Goal: Task Accomplishment & Management: Manage account settings

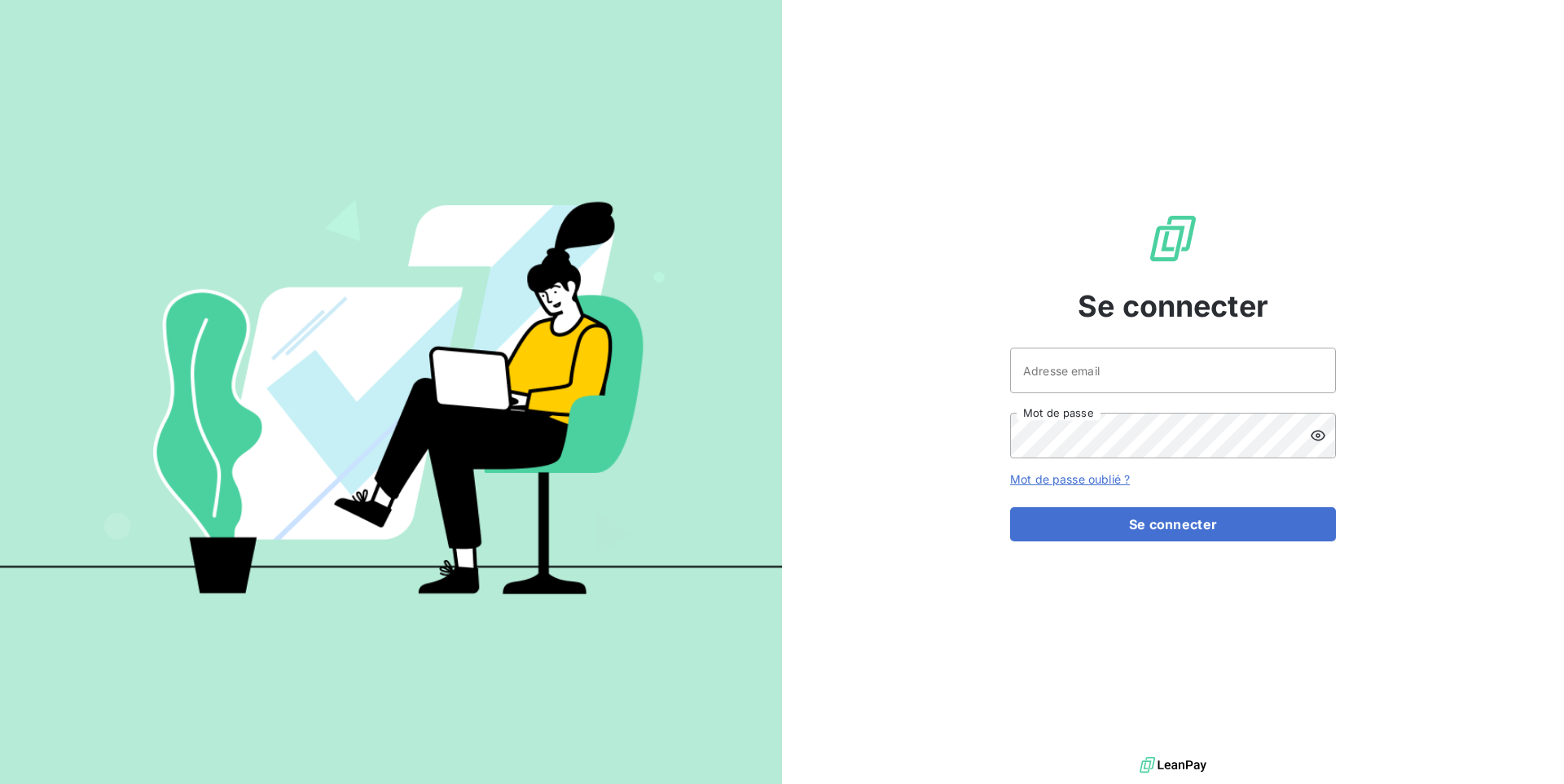
click at [1067, 405] on div "Adresse email Mot de passe" at bounding box center [1173, 403] width 326 height 110
click at [1058, 385] on input "Adresse email" at bounding box center [1173, 371] width 326 height 46
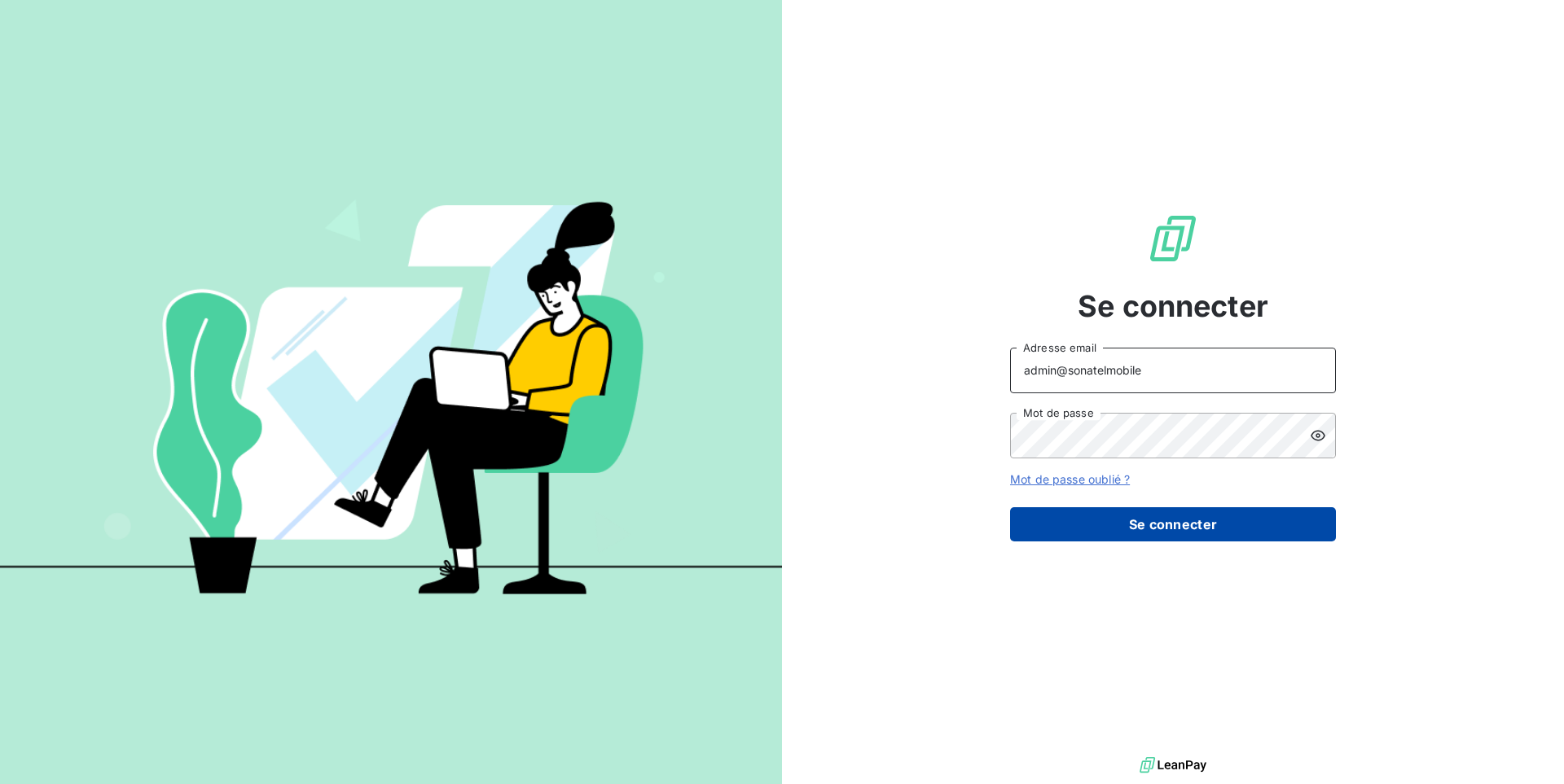
type input "admin@sonatelmobile"
click at [1211, 515] on button "Se connecter" at bounding box center [1173, 524] width 326 height 34
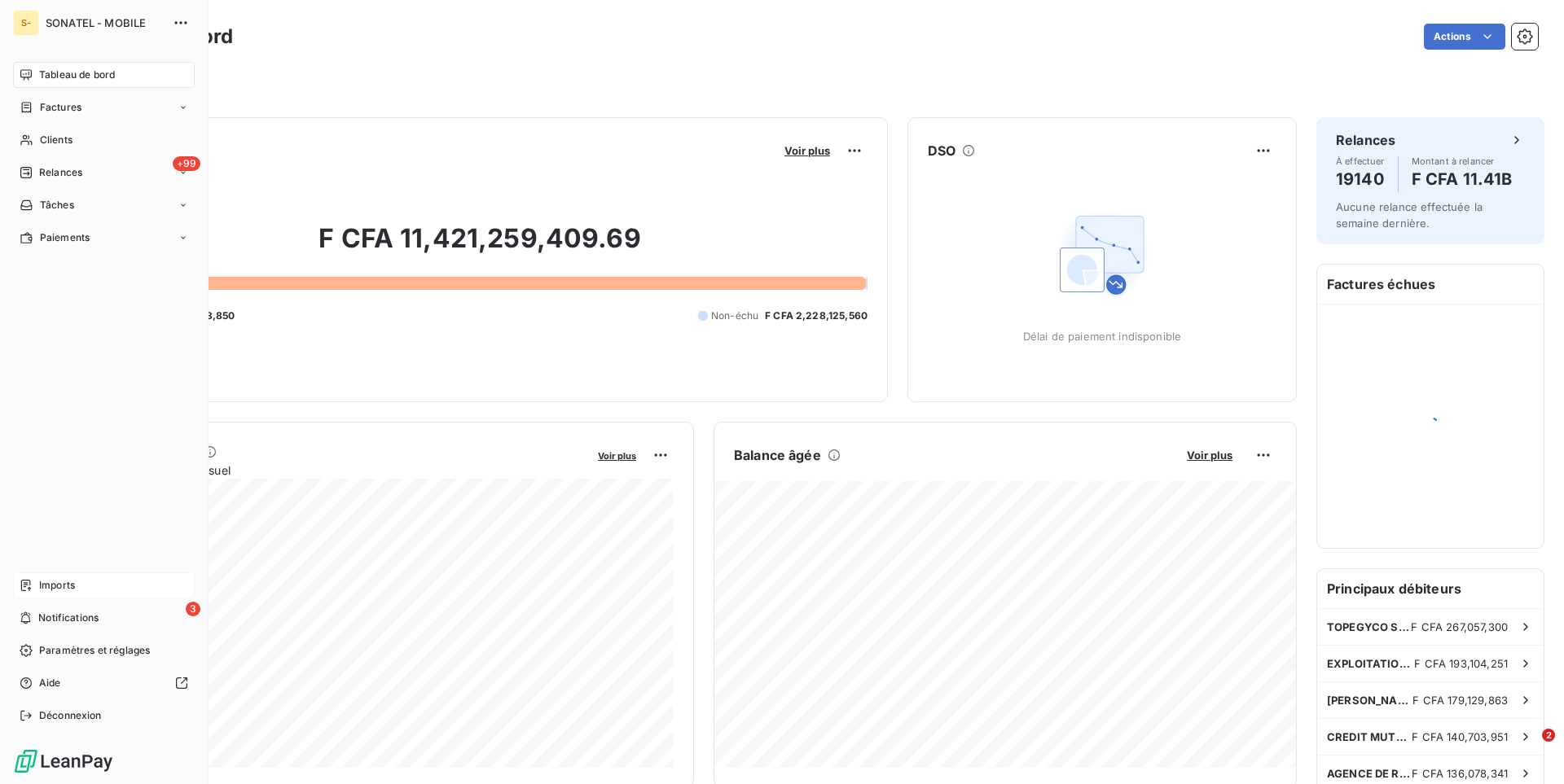
click at [31, 581] on icon at bounding box center [26, 585] width 13 height 13
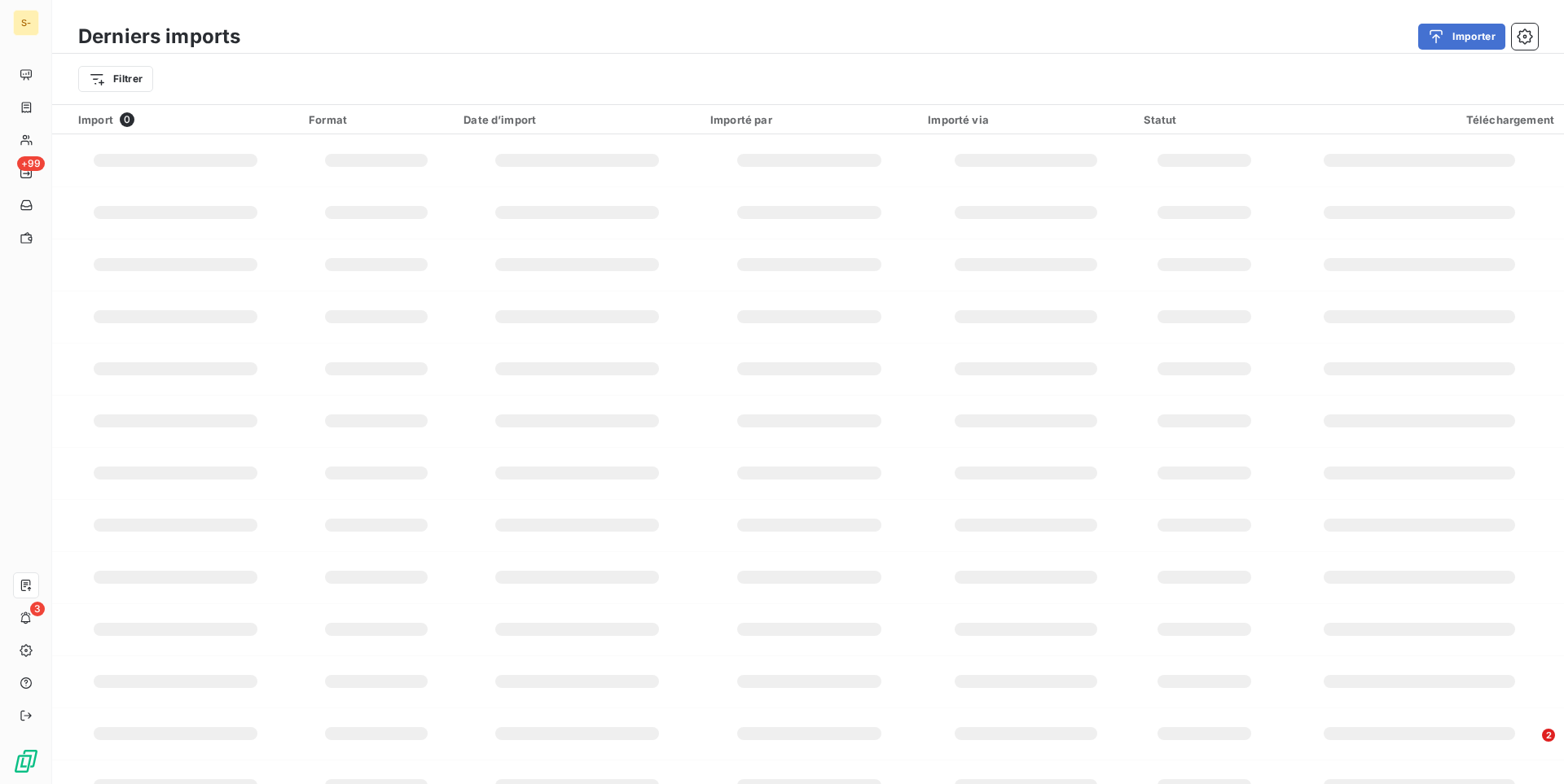
click at [1276, 92] on div "Filtrer" at bounding box center [807, 79] width 1459 height 31
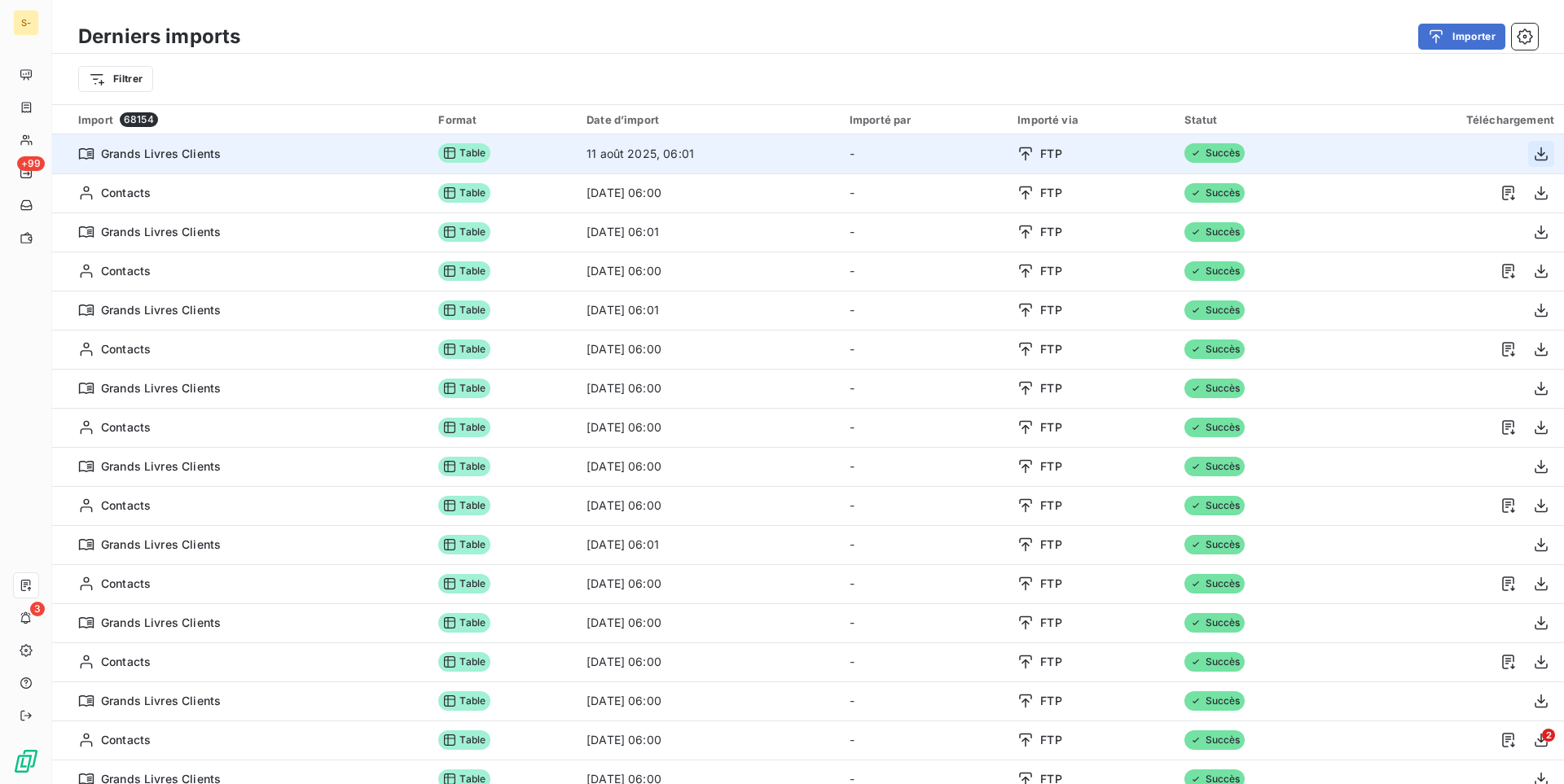
click at [1543, 159] on icon "button" at bounding box center [1541, 154] width 17 height 17
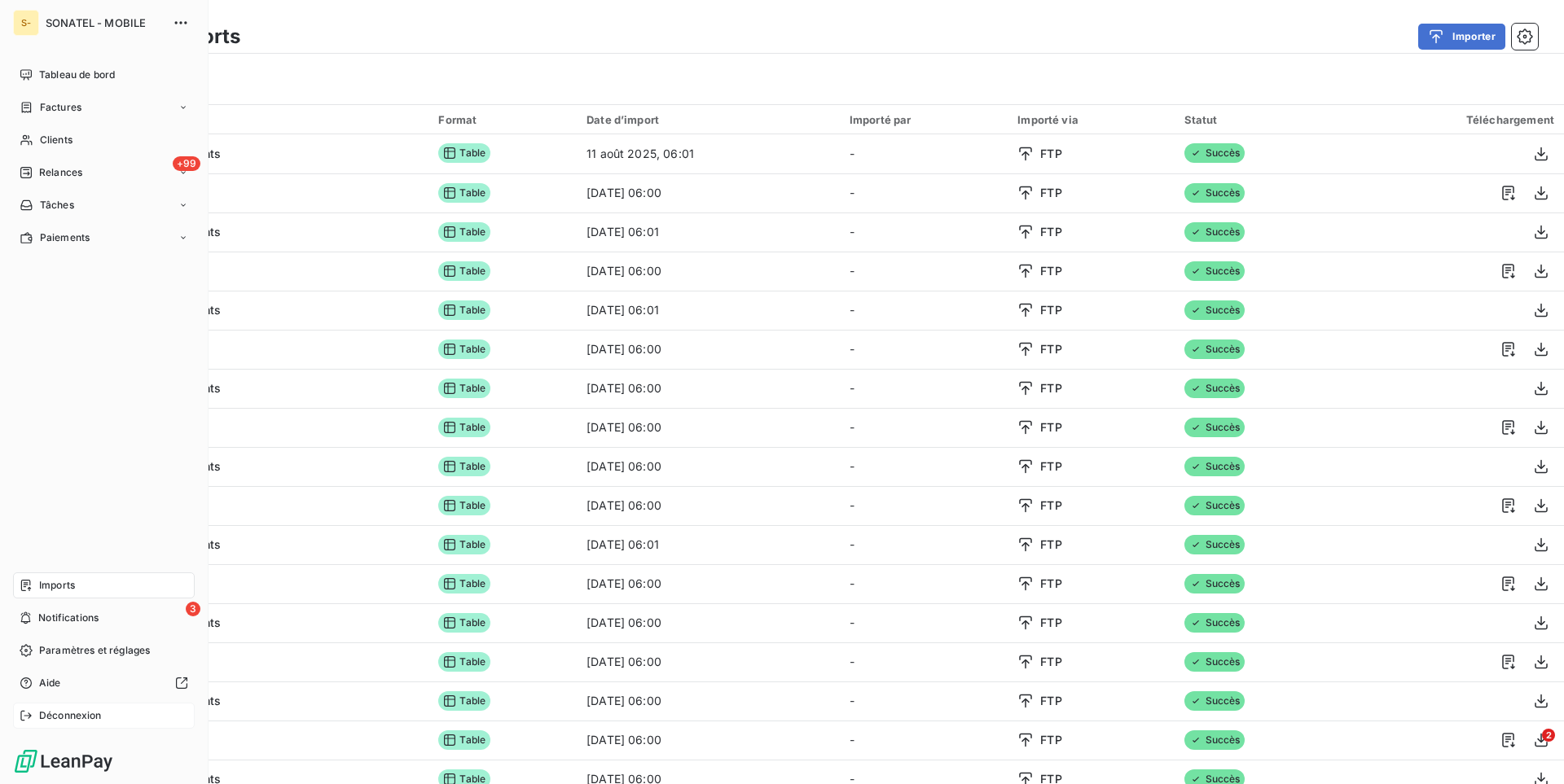
click at [35, 711] on div "Déconnexion" at bounding box center [103, 715] width 181 height 26
